Goal: Task Accomplishment & Management: Manage account settings

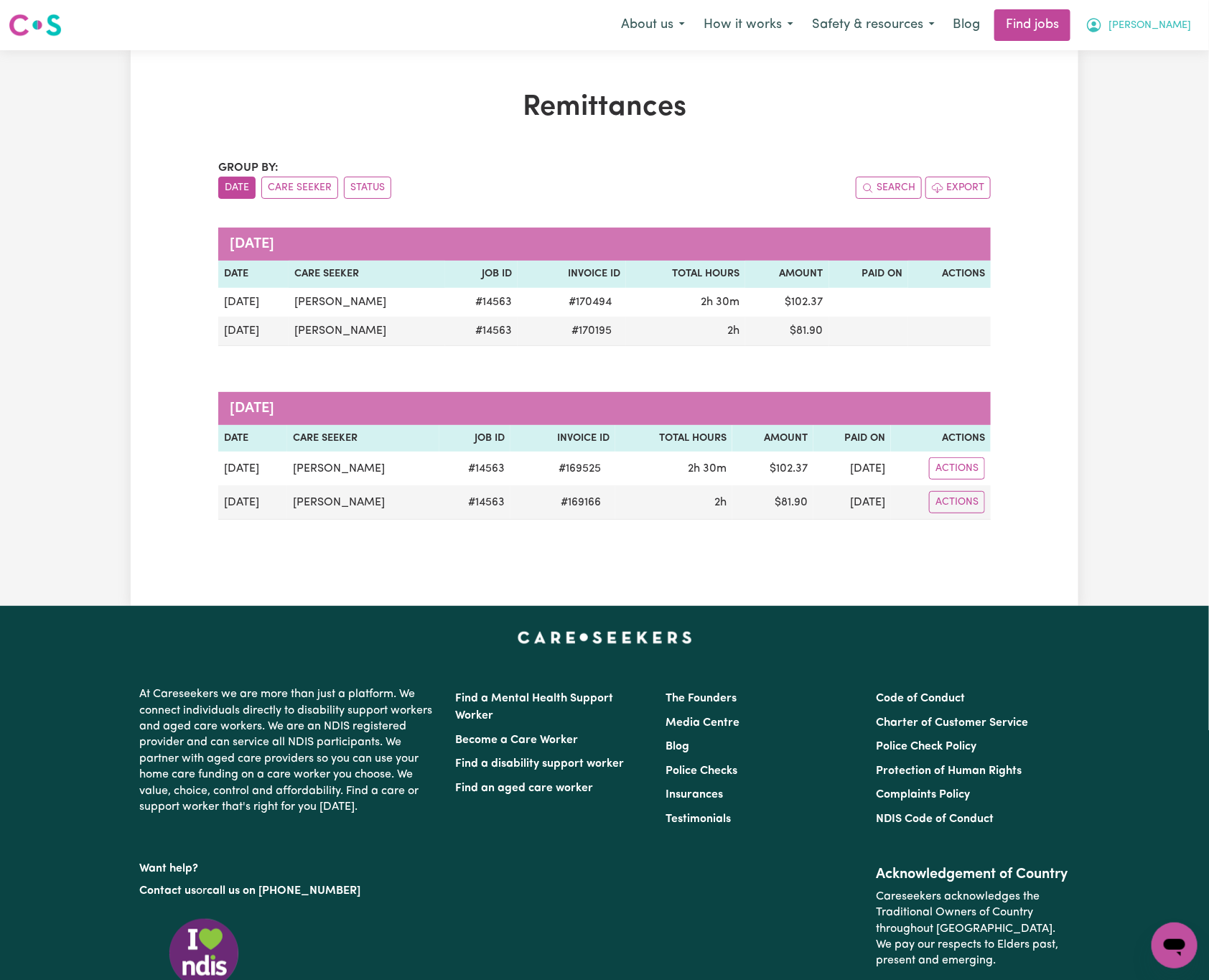
click at [1180, 17] on button "[PERSON_NAME]" at bounding box center [1138, 25] width 124 height 30
click at [1169, 101] on link "Logout" at bounding box center [1143, 110] width 114 height 27
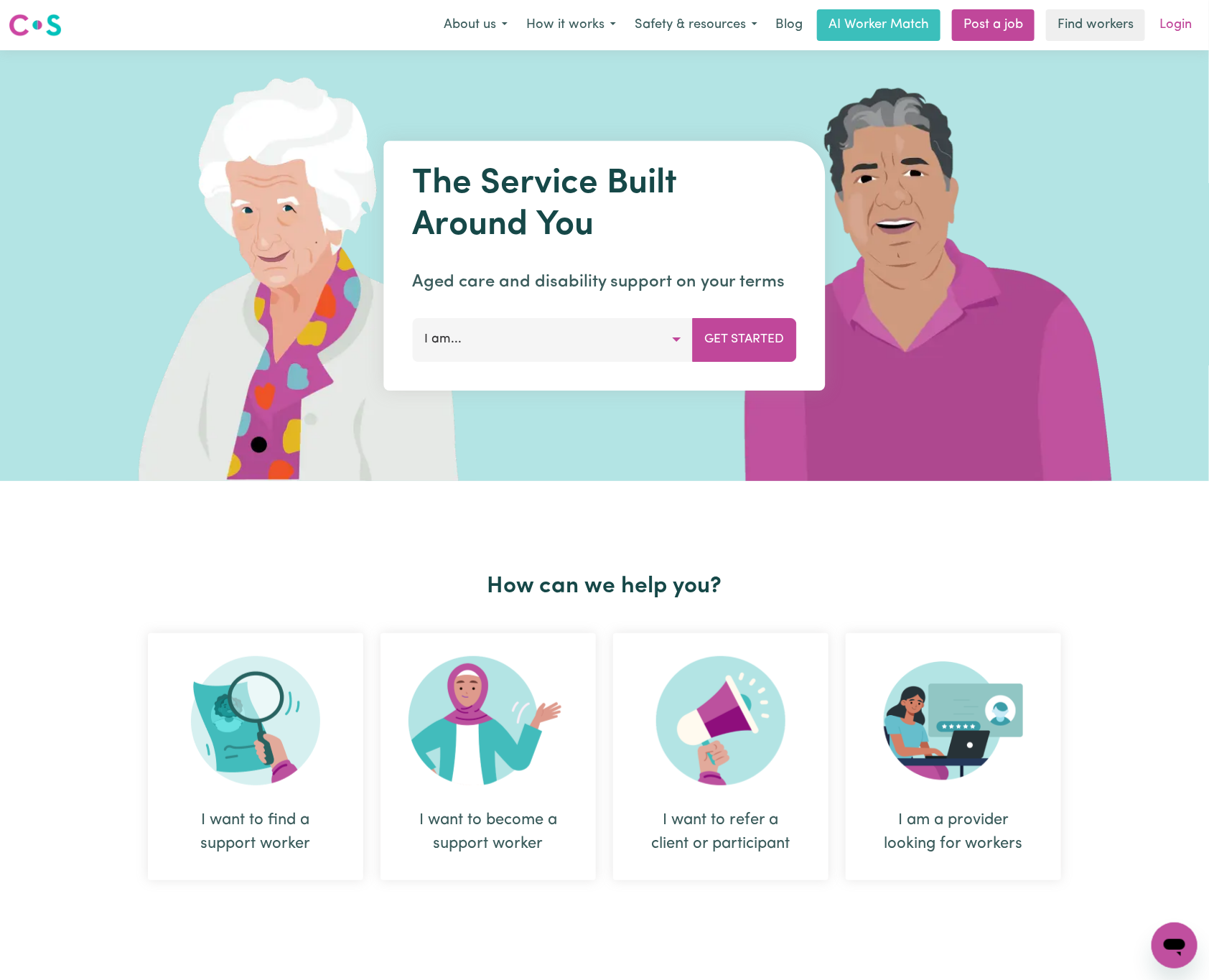
click at [1176, 19] on link "Login" at bounding box center [1175, 25] width 49 height 31
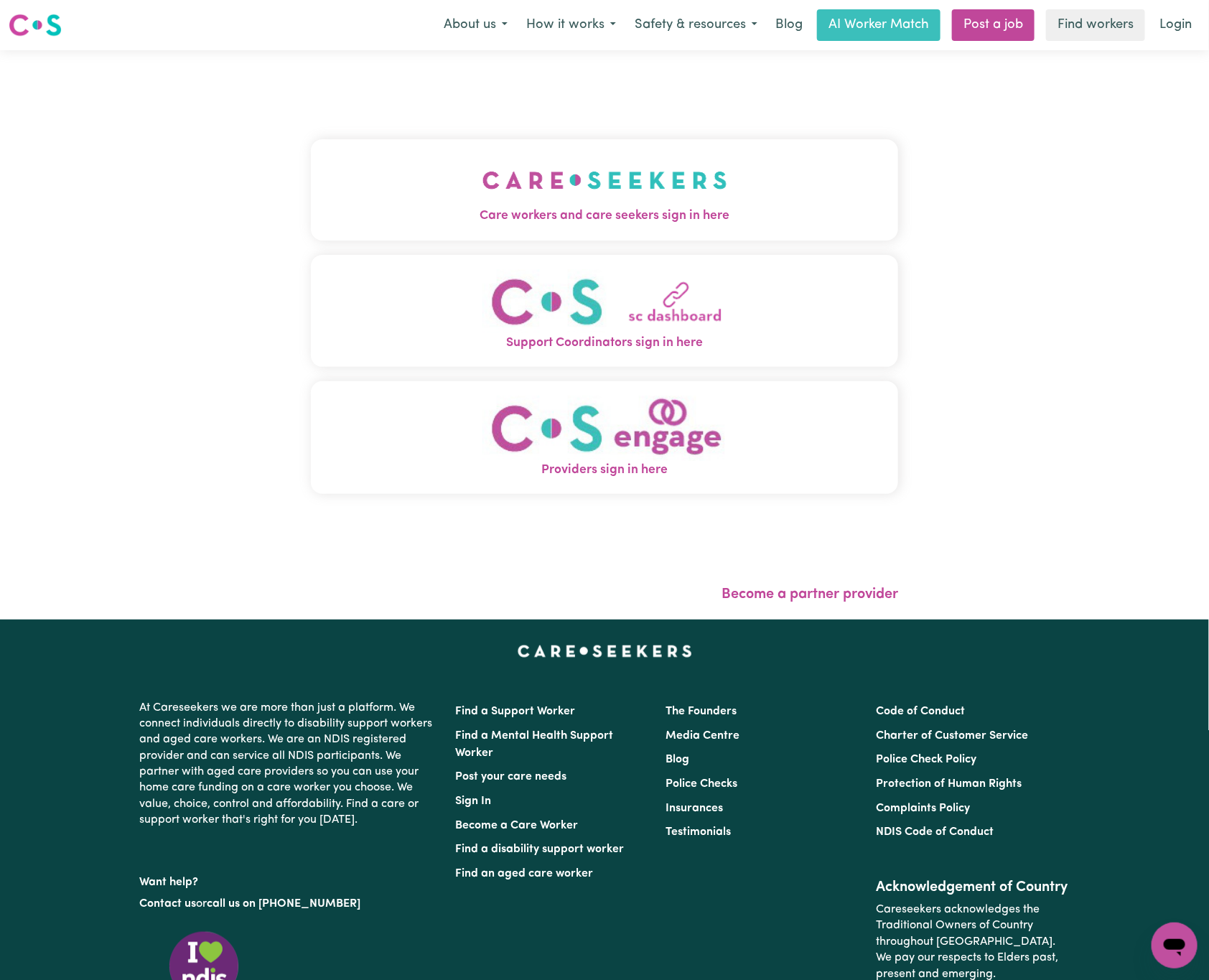
click at [356, 220] on span "Care workers and care seekers sign in here" at bounding box center [604, 215] width 587 height 19
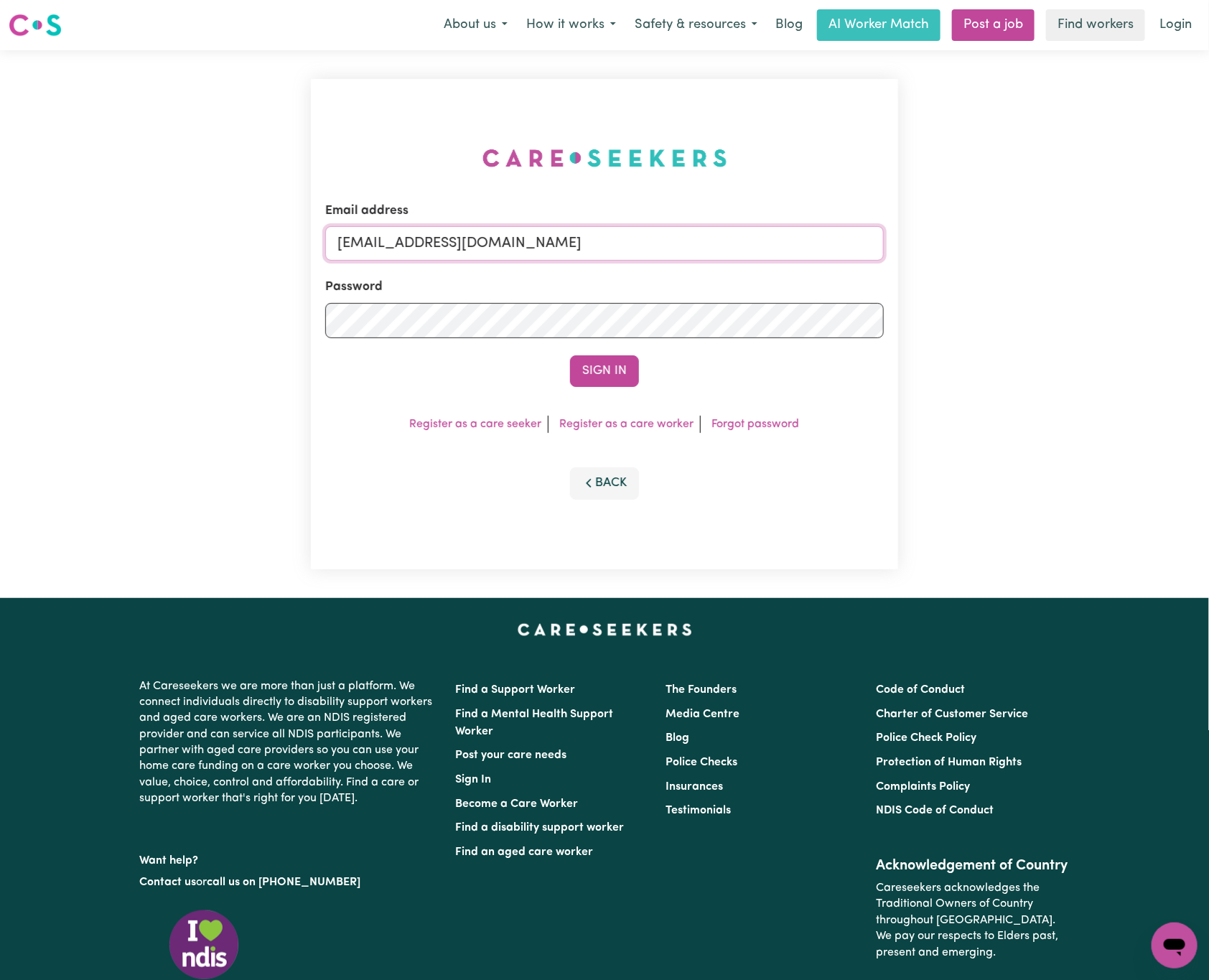
drag, startPoint x: 414, startPoint y: 239, endPoint x: 1153, endPoint y: 231, distance: 739.0
click at [1153, 231] on div "Email address [EMAIL_ADDRESS][DOMAIN_NAME] Password Sign In Register as a care …" at bounding box center [604, 324] width 1209 height 548
paste input "julialasloYL"
type input "[EMAIL_ADDRESS][DOMAIN_NAME]"
click at [570, 355] on button "Sign In" at bounding box center [604, 371] width 69 height 31
